Goal: Complete application form

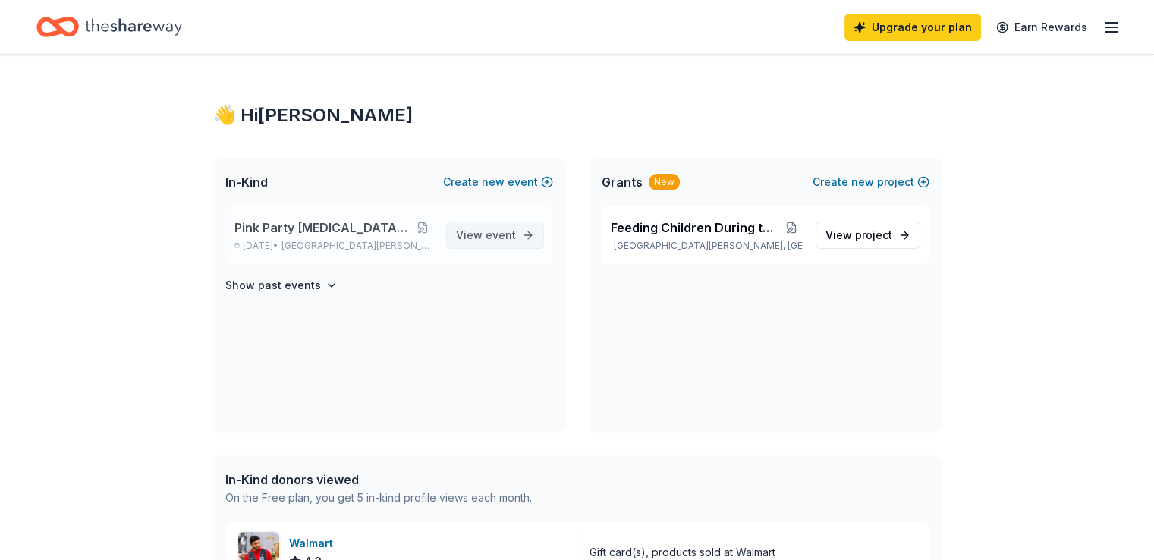
click at [480, 234] on span "View event" at bounding box center [486, 235] width 60 height 18
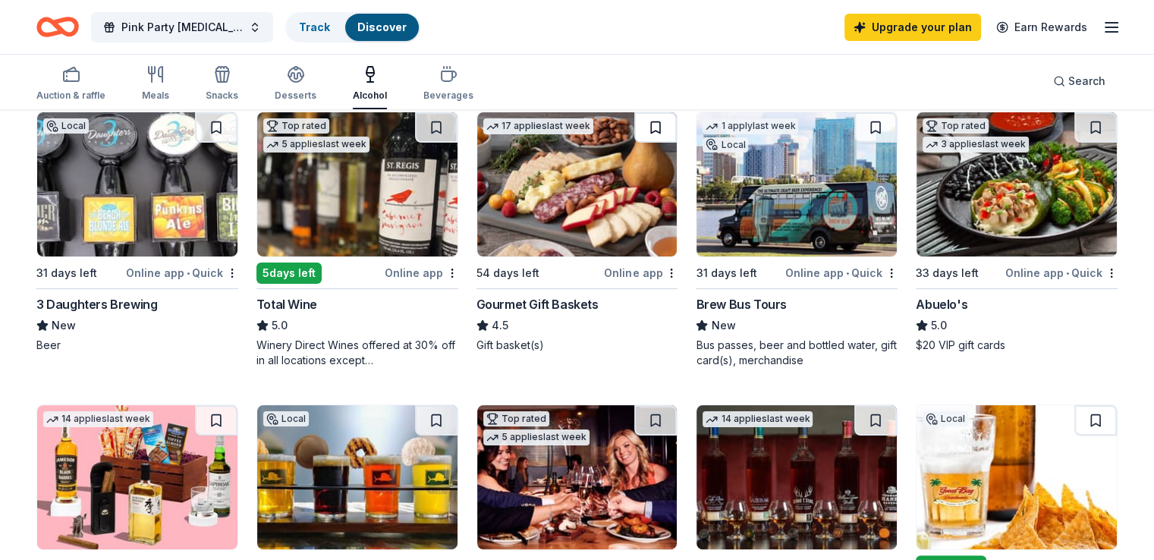
scroll to position [152, 0]
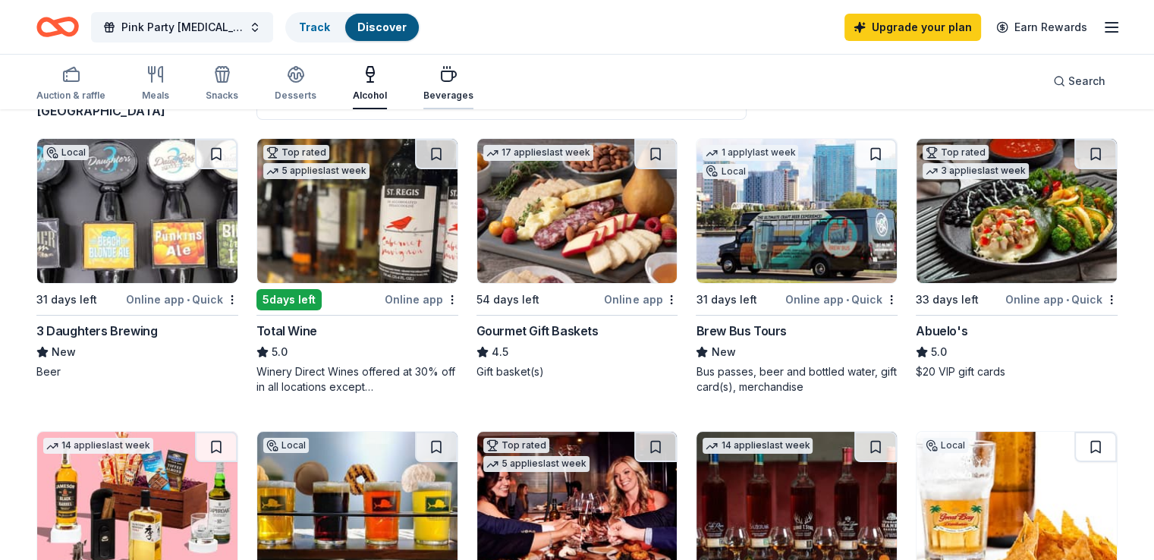
click at [469, 90] on div "Beverages" at bounding box center [448, 96] width 50 height 12
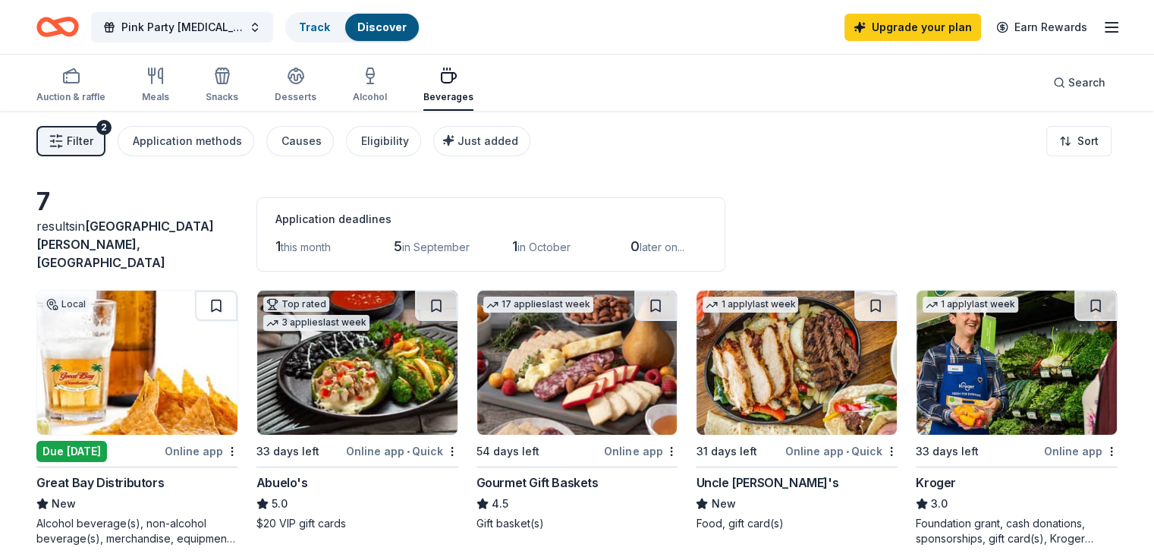
click at [1098, 31] on div "Pink Party [MEDICAL_DATA] Awareness Track Discover Upgrade your plan Earn Rewar…" at bounding box center [577, 27] width 1154 height 54
click at [1068, 83] on span "Search" at bounding box center [1086, 83] width 37 height 18
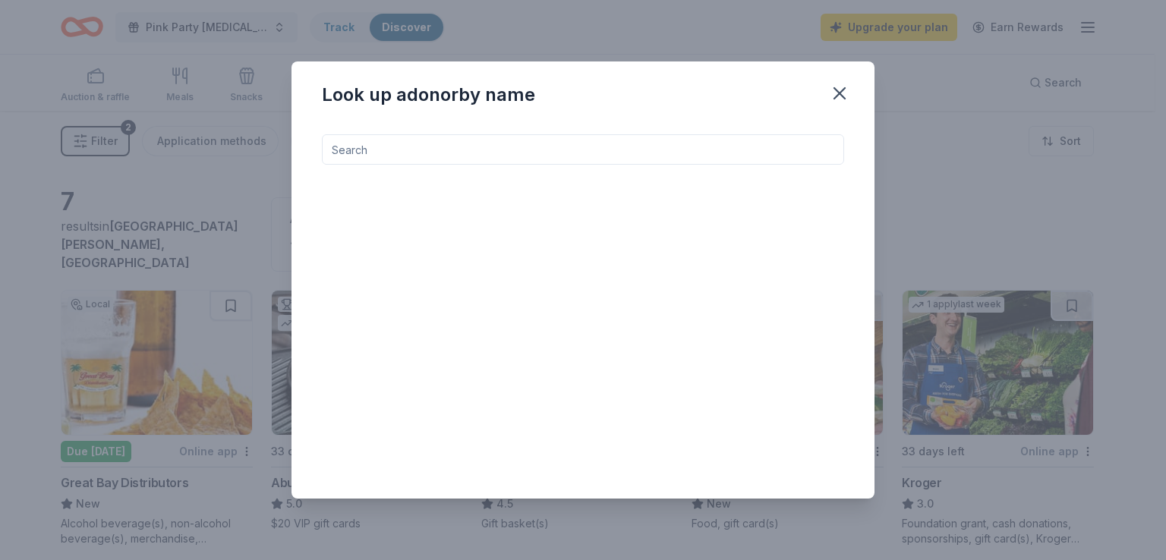
click at [569, 140] on input at bounding box center [583, 149] width 522 height 30
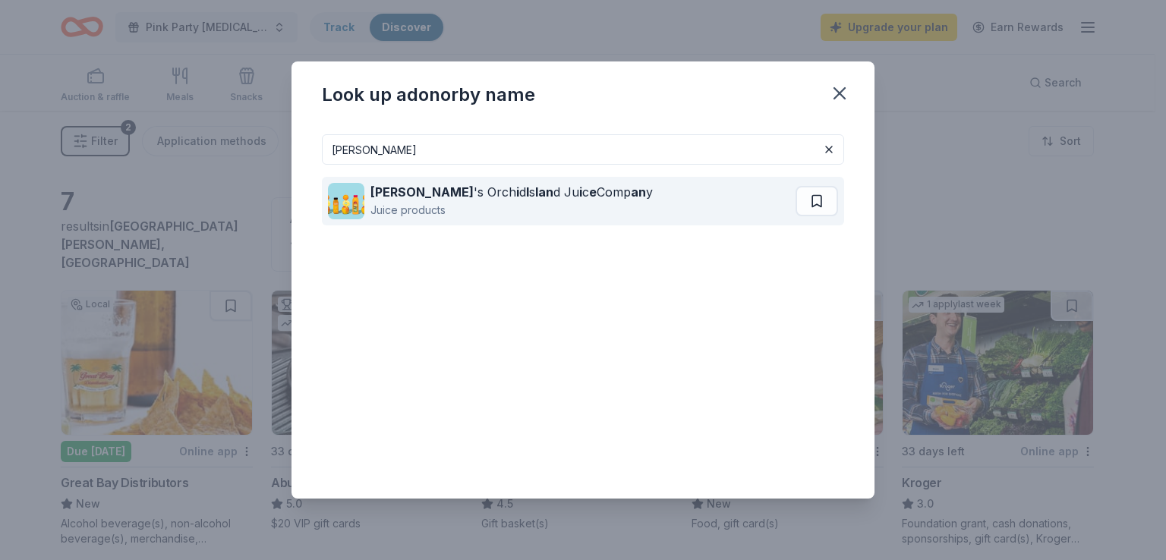
type input "[PERSON_NAME]"
click at [473, 189] on div "[PERSON_NAME] 's Orch i d I s lan d Ju i c e Comp an y" at bounding box center [511, 192] width 282 height 18
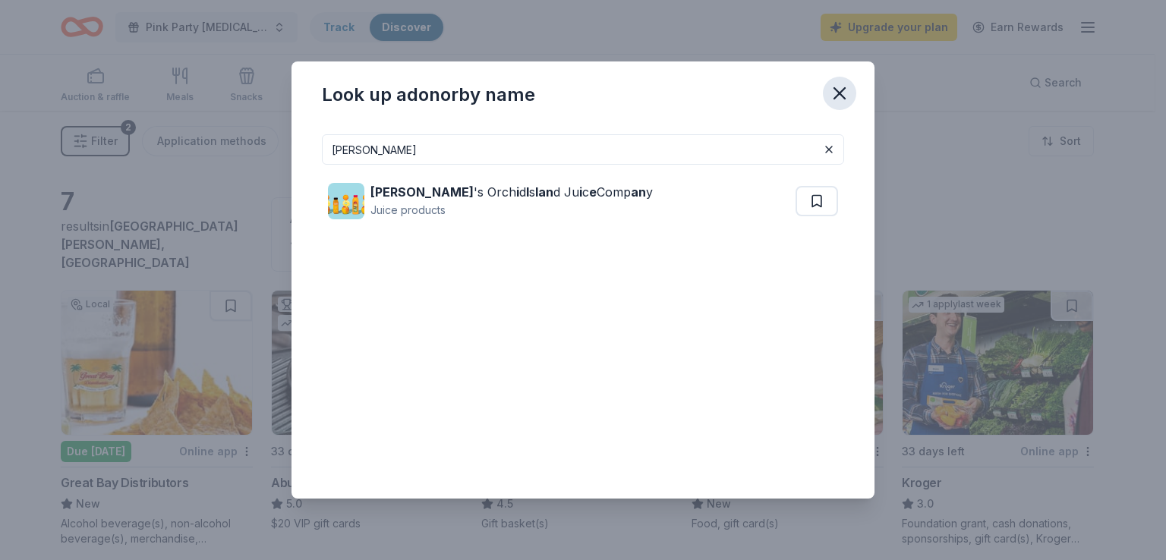
click at [841, 89] on icon "button" at bounding box center [839, 93] width 21 height 21
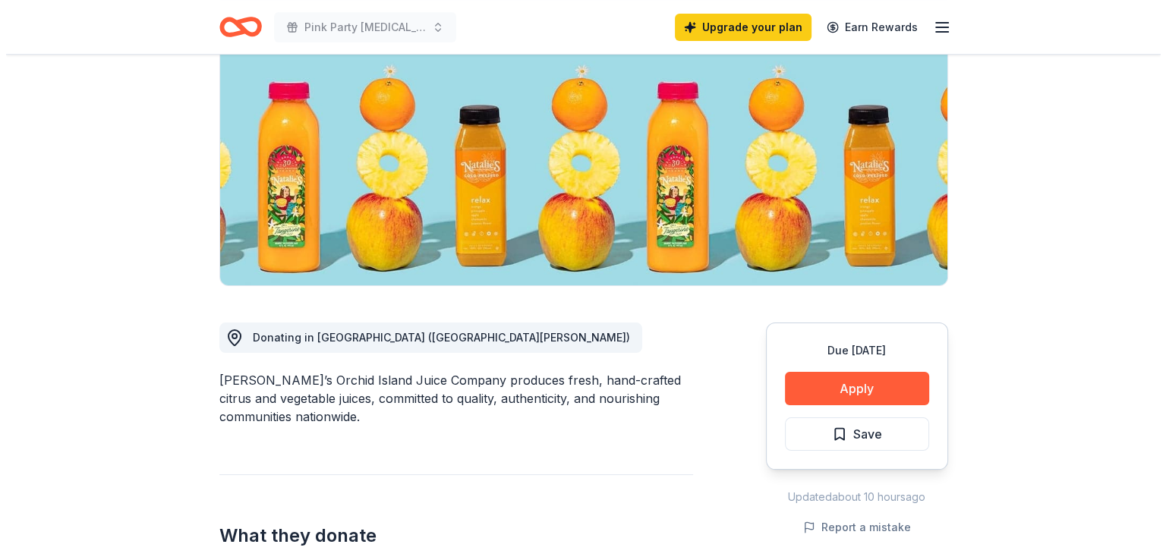
scroll to position [228, 0]
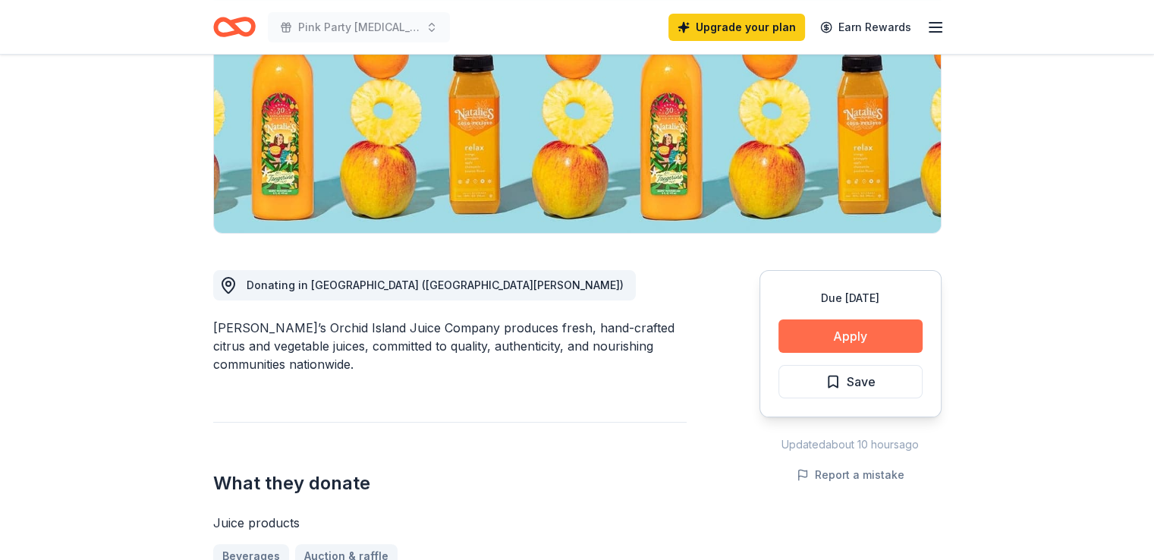
click at [841, 332] on button "Apply" at bounding box center [851, 335] width 144 height 33
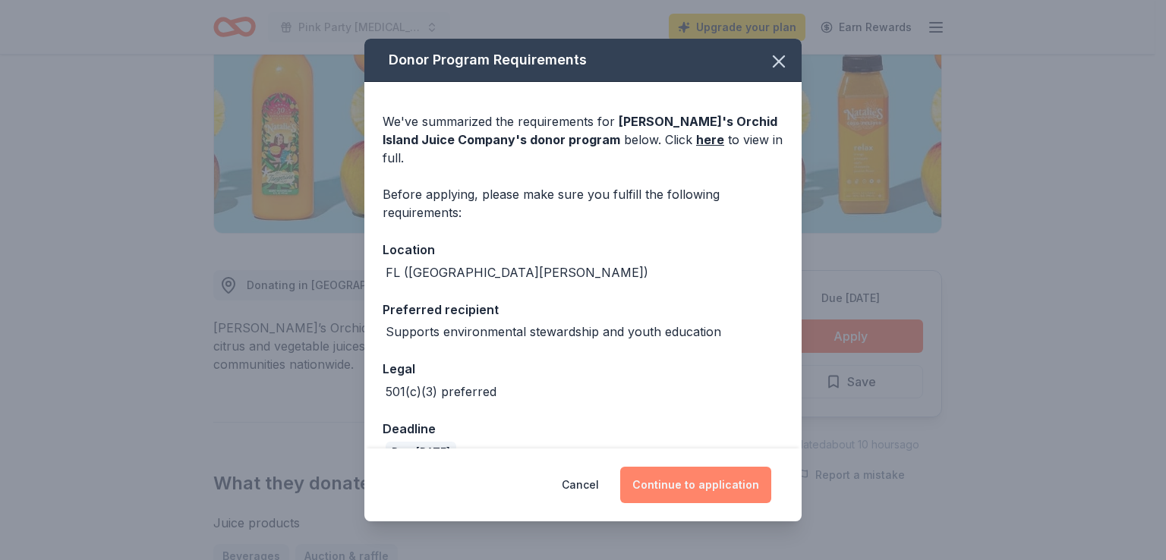
click at [709, 489] on button "Continue to application" at bounding box center [695, 485] width 151 height 36
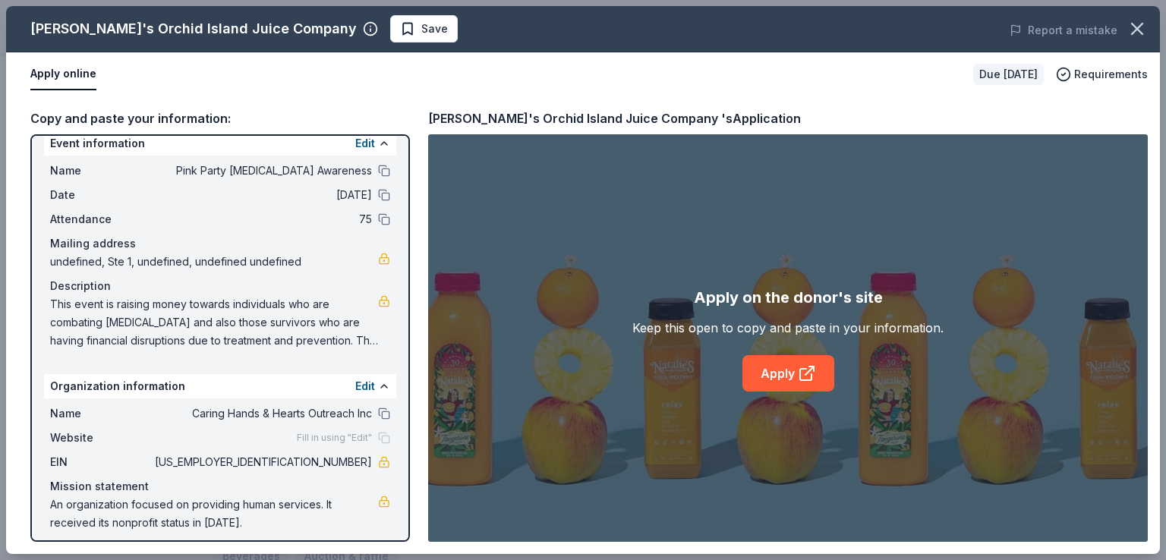
scroll to position [26, 0]
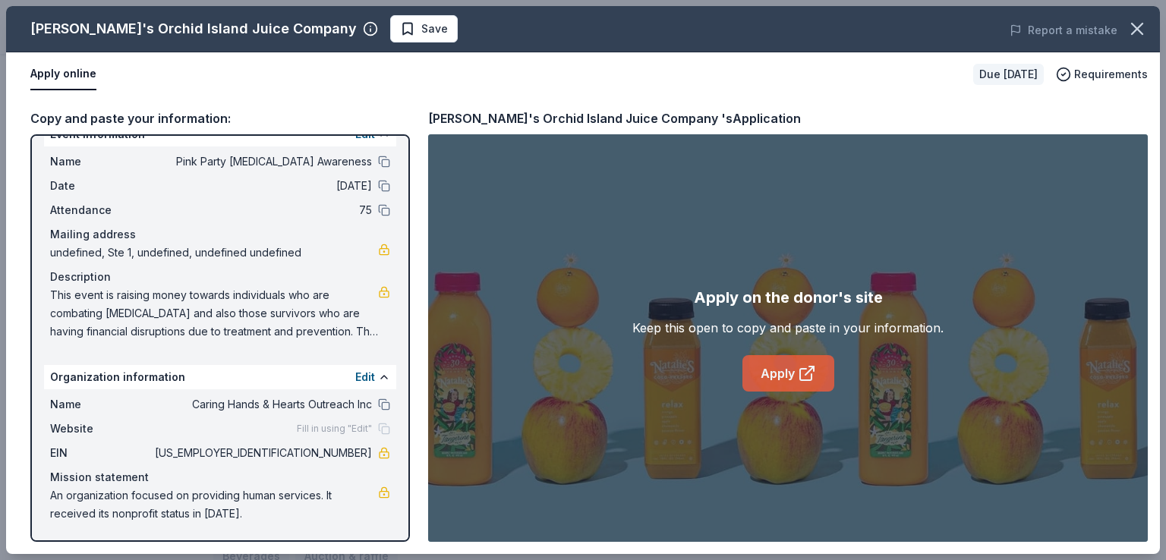
click at [772, 381] on link "Apply" at bounding box center [788, 373] width 92 height 36
